Goal: Check status

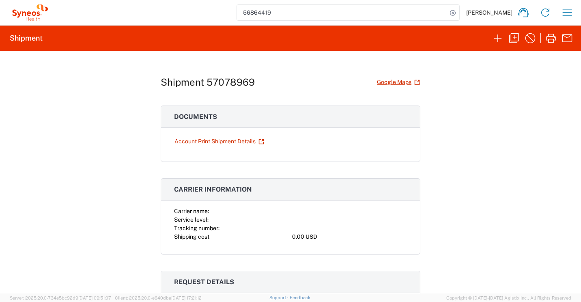
click at [500, 11] on span "[PERSON_NAME]" at bounding box center [489, 12] width 46 height 7
click at [520, 13] on icon at bounding box center [523, 12] width 13 height 13
click at [499, 103] on div "Shipment 57078969 Google Maps Documents Account Print Shipment Details Carrier …" at bounding box center [290, 172] width 581 height 242
click at [568, 13] on icon "button" at bounding box center [566, 12] width 13 height 13
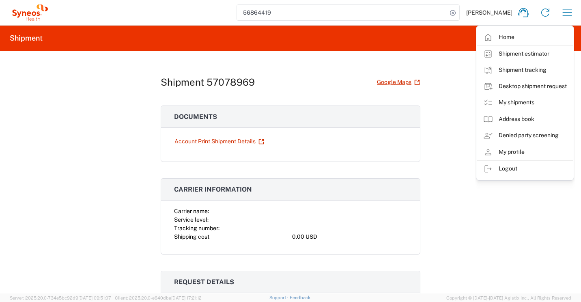
click at [498, 169] on link "Logout" at bounding box center [524, 169] width 96 height 16
